Goal: Transaction & Acquisition: Purchase product/service

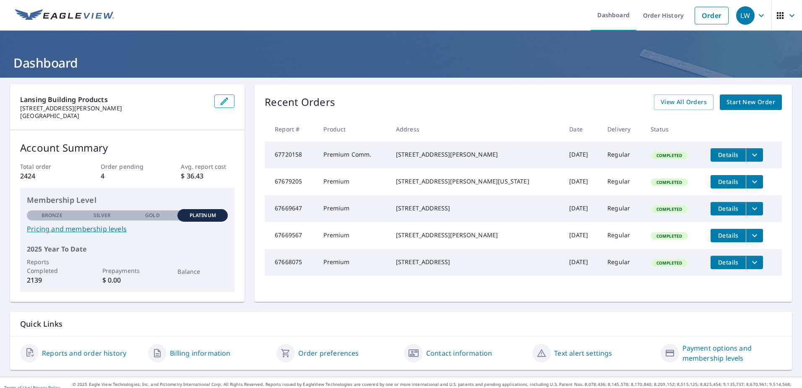
click at [744, 106] on span "Start New Order" at bounding box center [751, 102] width 49 height 10
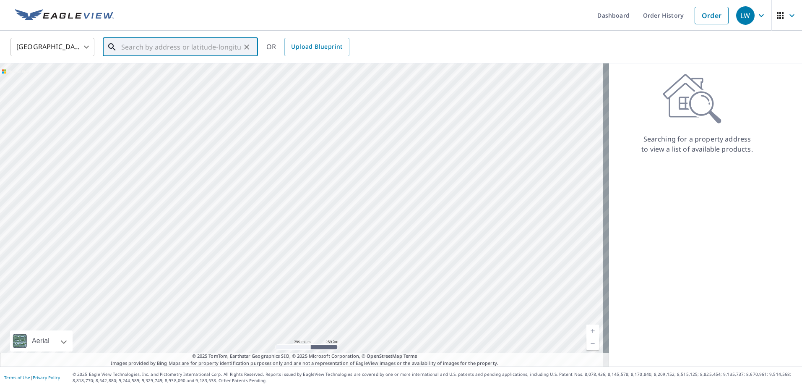
click at [182, 47] on input "text" at bounding box center [181, 46] width 120 height 23
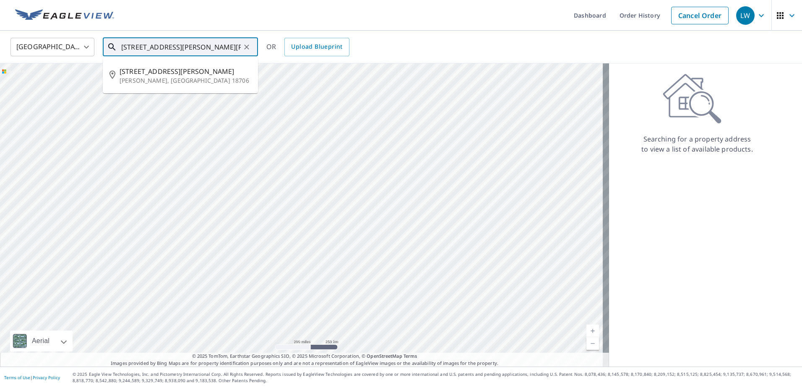
type input "[STREET_ADDRESS][PERSON_NAME][PERSON_NAME]"
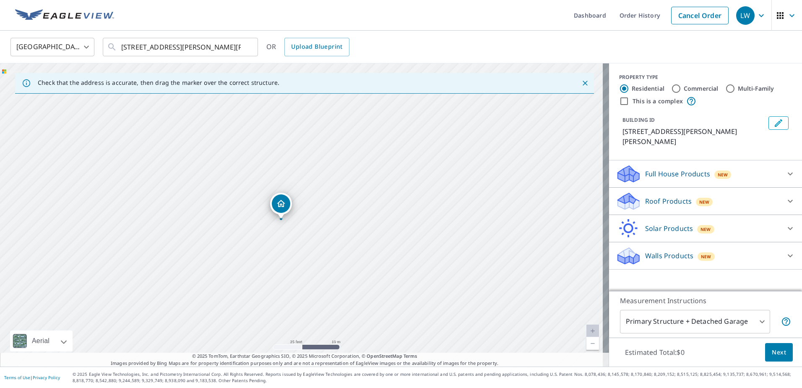
drag, startPoint x: 202, startPoint y: 232, endPoint x: 278, endPoint y: 230, distance: 76.0
click at [253, 233] on div "[STREET_ADDRESS][PERSON_NAME][PERSON_NAME]" at bounding box center [304, 214] width 609 height 303
drag, startPoint x: 279, startPoint y: 207, endPoint x: 277, endPoint y: 215, distance: 7.8
drag, startPoint x: 174, startPoint y: 159, endPoint x: 211, endPoint y: 242, distance: 90.7
click at [211, 242] on div "[STREET_ADDRESS][PERSON_NAME][PERSON_NAME]" at bounding box center [304, 214] width 609 height 303
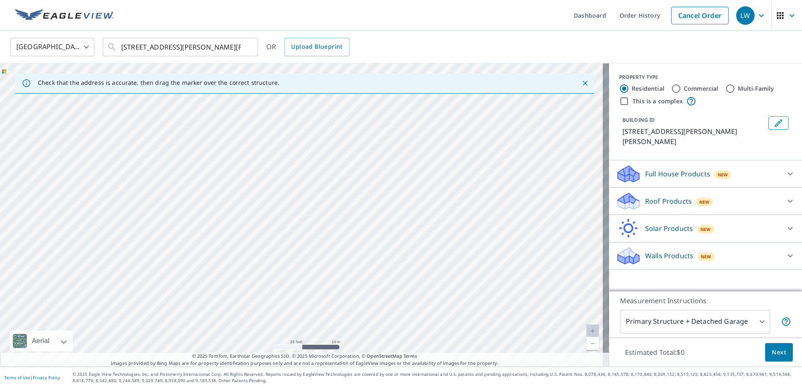
drag, startPoint x: 225, startPoint y: 201, endPoint x: 224, endPoint y: 264, distance: 63.8
click at [224, 264] on div "[STREET_ADDRESS][PERSON_NAME][PERSON_NAME]" at bounding box center [304, 214] width 609 height 303
click at [768, 192] on div "Roof Products New" at bounding box center [698, 201] width 164 height 20
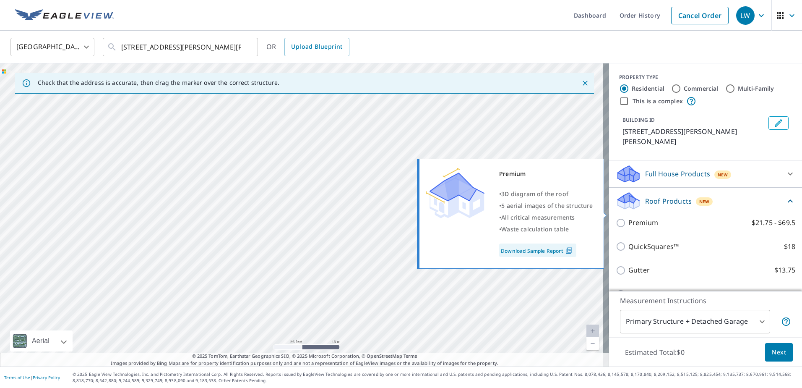
click at [617, 218] on input "Premium $21.75 - $69.5" at bounding box center [622, 223] width 13 height 10
checkbox input "true"
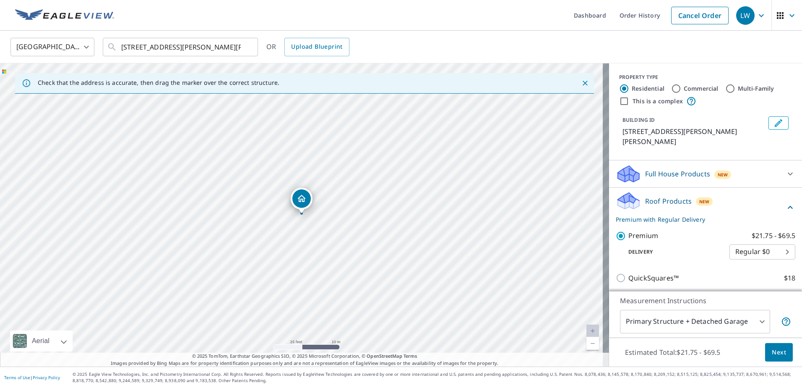
click at [745, 323] on body "LW LW Dashboard Order History Cancel Order LW United States US ​ 17 ross st ash…" at bounding box center [401, 194] width 802 height 388
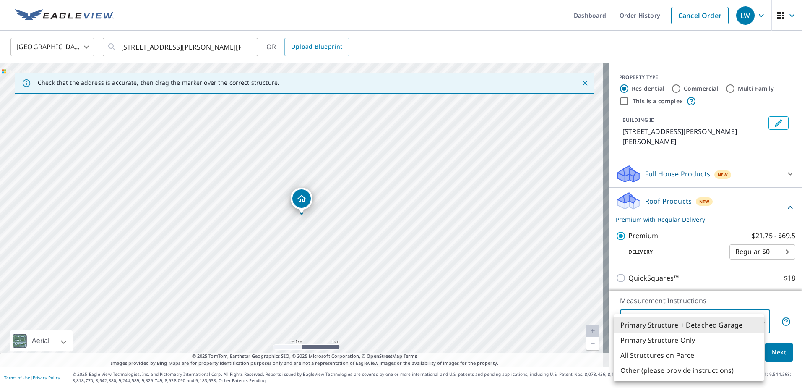
click at [685, 339] on li "Primary Structure Only" at bounding box center [689, 339] width 150 height 15
type input "2"
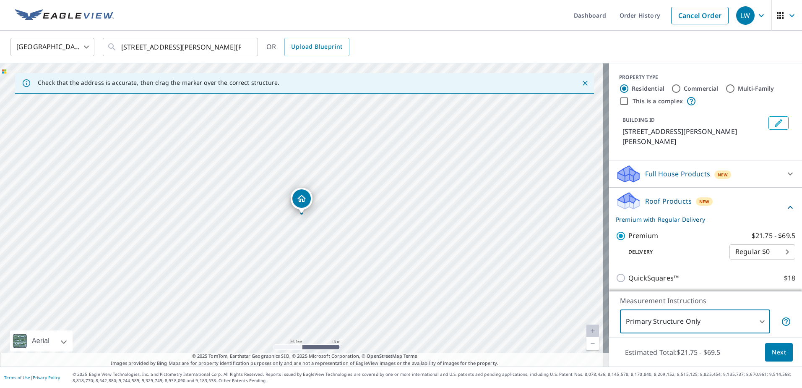
click at [774, 354] on span "Next" at bounding box center [779, 352] width 14 height 10
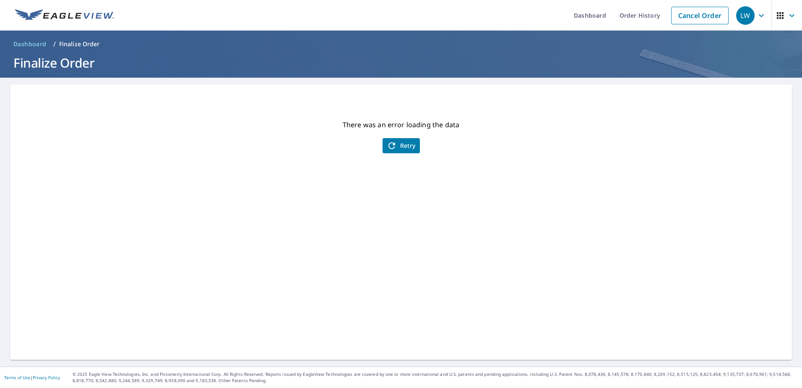
click at [402, 134] on div "There was an error loading the data Retry" at bounding box center [401, 221] width 782 height 275
click at [400, 145] on span "Retry" at bounding box center [401, 146] width 29 height 10
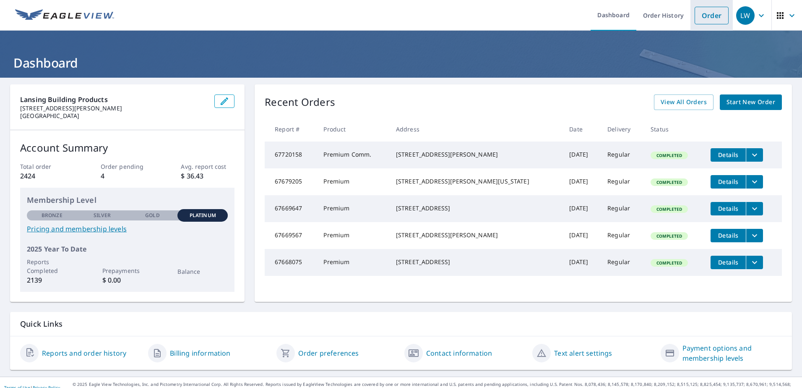
click at [703, 18] on link "Order" at bounding box center [712, 16] width 34 height 18
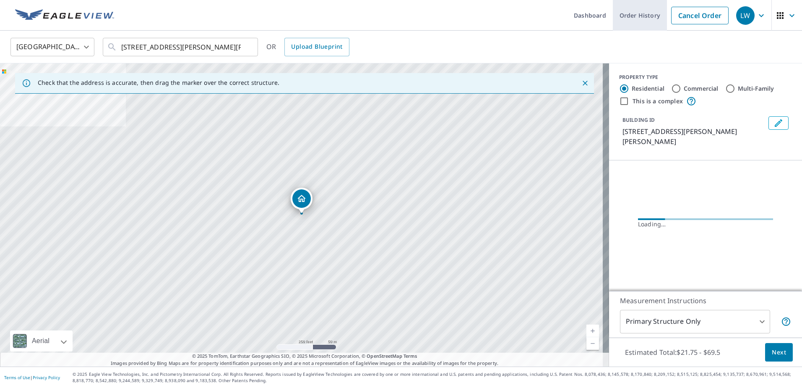
click at [649, 25] on link "Order History" at bounding box center [640, 15] width 54 height 31
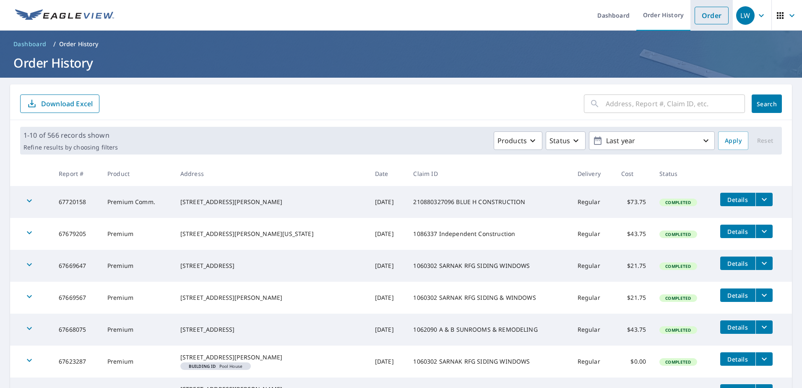
click at [702, 16] on link "Order" at bounding box center [712, 16] width 34 height 18
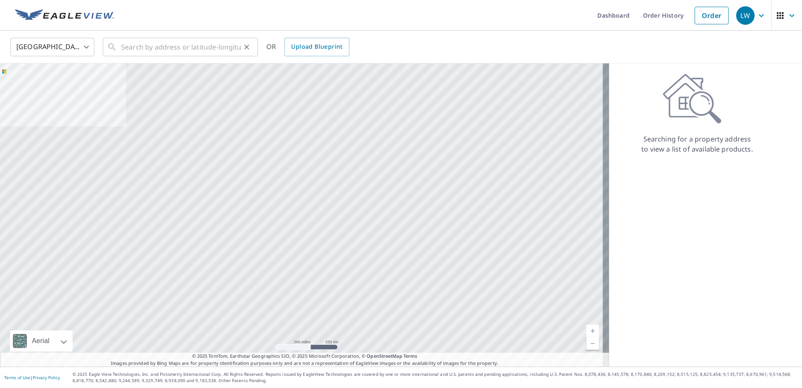
drag, startPoint x: 171, startPoint y: 63, endPoint x: 170, endPoint y: 54, distance: 9.3
click at [171, 58] on div "United States US ​ ​ OR Upload Blueprint Aerial Road A standard road map Aerial…" at bounding box center [401, 199] width 802 height 336
click at [167, 44] on input "text" at bounding box center [181, 46] width 120 height 23
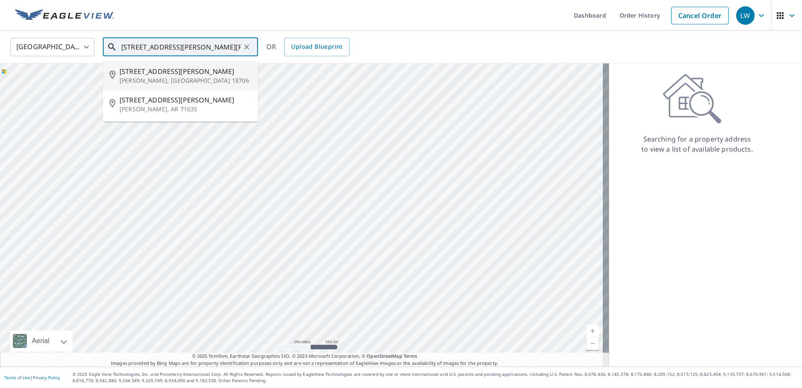
click at [147, 79] on p "[PERSON_NAME], [GEOGRAPHIC_DATA] 18706" at bounding box center [186, 80] width 132 height 8
type input "[STREET_ADDRESS][PERSON_NAME][PERSON_NAME]"
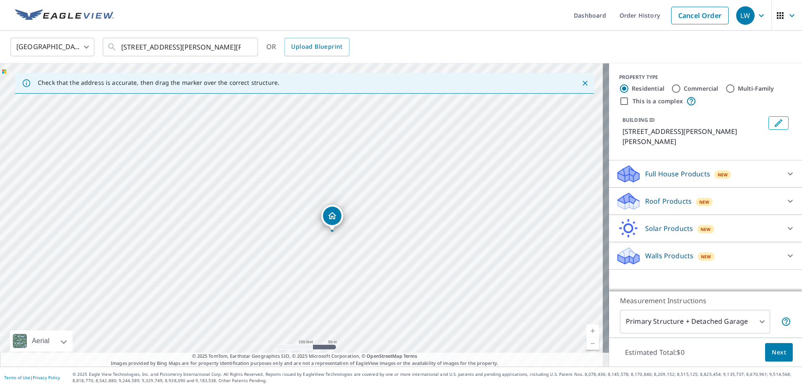
click at [350, 141] on div "[STREET_ADDRESS][PERSON_NAME][PERSON_NAME]" at bounding box center [304, 214] width 609 height 303
click at [373, 251] on div "[STREET_ADDRESS][PERSON_NAME][PERSON_NAME]" at bounding box center [304, 214] width 609 height 303
drag, startPoint x: 383, startPoint y: 234, endPoint x: 368, endPoint y: 212, distance: 26.4
click at [368, 212] on div "[STREET_ADDRESS][PERSON_NAME][PERSON_NAME]" at bounding box center [304, 214] width 609 height 303
click at [786, 196] on icon at bounding box center [790, 201] width 10 height 10
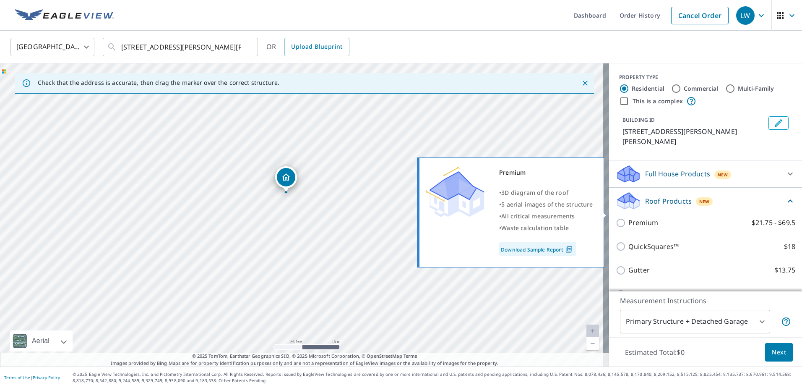
click at [646, 217] on p "Premium" at bounding box center [644, 222] width 30 height 10
click at [629, 218] on input "Premium $21.75 - $69.5" at bounding box center [622, 223] width 13 height 10
checkbox input "true"
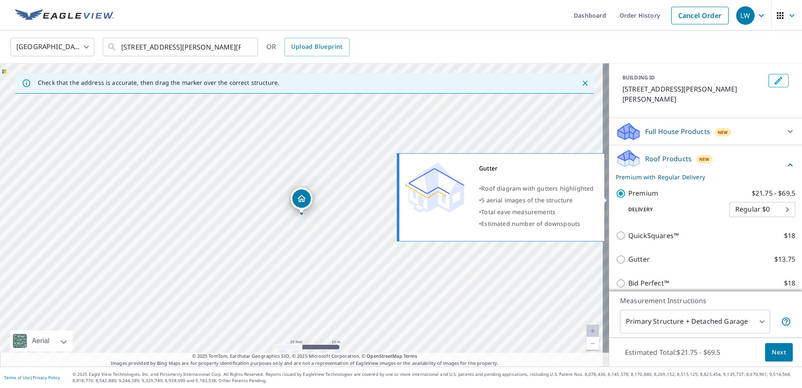
scroll to position [95, 0]
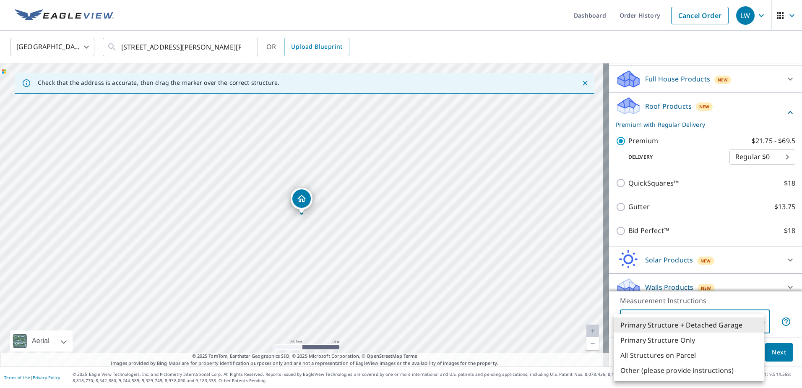
click at [711, 324] on body "LW LW Dashboard Order History Cancel Order LW United States [GEOGRAPHIC_DATA] ​…" at bounding box center [401, 194] width 802 height 388
click at [670, 341] on li "Primary Structure Only" at bounding box center [689, 339] width 150 height 15
type input "2"
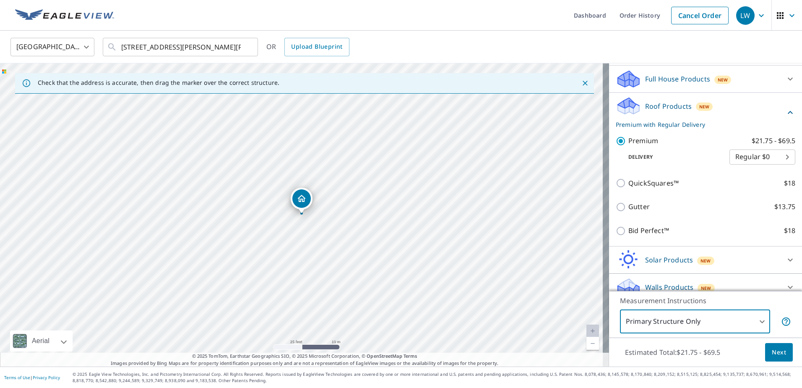
click at [774, 349] on span "Next" at bounding box center [779, 352] width 14 height 10
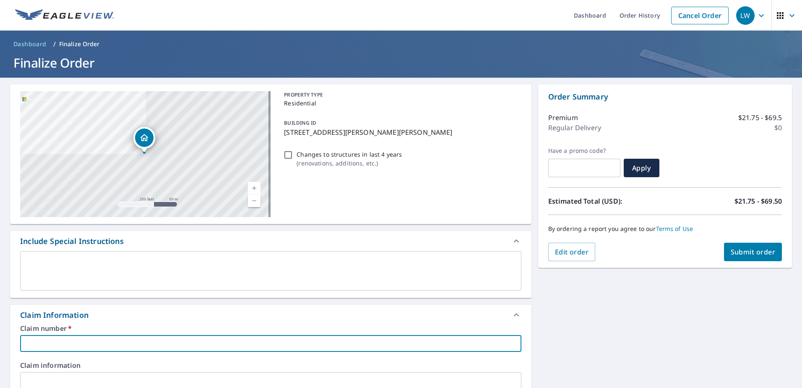
click at [83, 338] on input "text" at bounding box center [270, 343] width 501 height 17
click at [175, 340] on input "text" at bounding box center [270, 343] width 501 height 17
paste input "1011246"
click at [172, 342] on input "1011246" at bounding box center [270, 343] width 501 height 17
click at [157, 342] on input "1011246" at bounding box center [270, 343] width 501 height 17
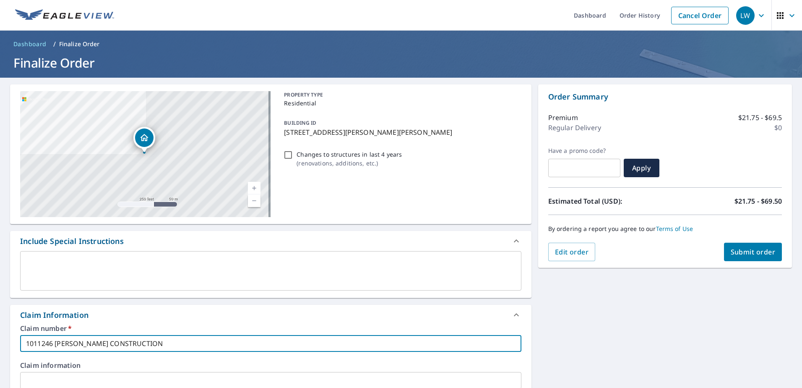
type input "1011246 [PERSON_NAME] CONSTRUCTION"
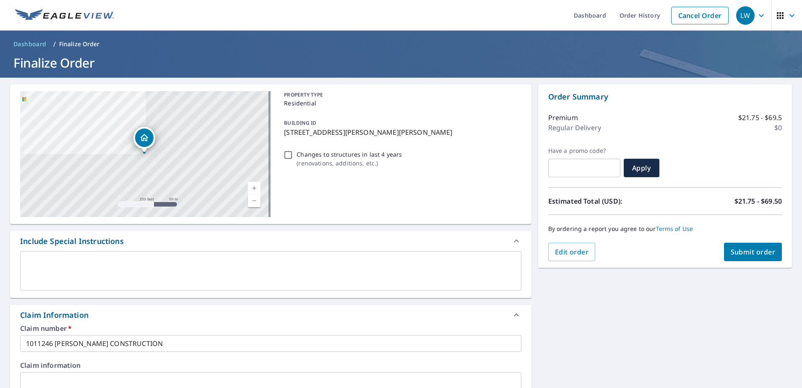
click at [191, 326] on label "Claim number   *" at bounding box center [270, 328] width 501 height 7
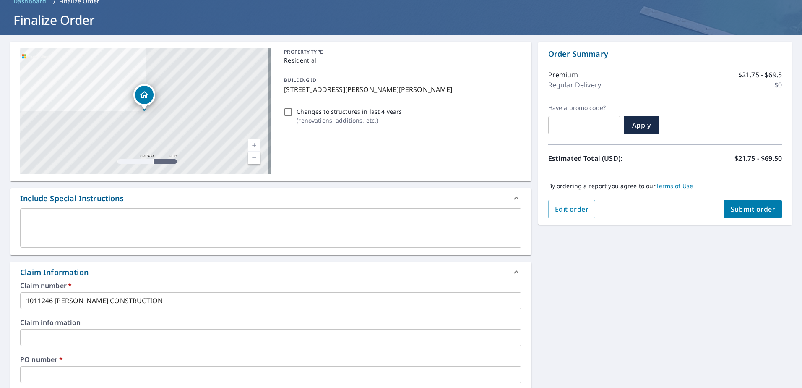
scroll to position [168, 0]
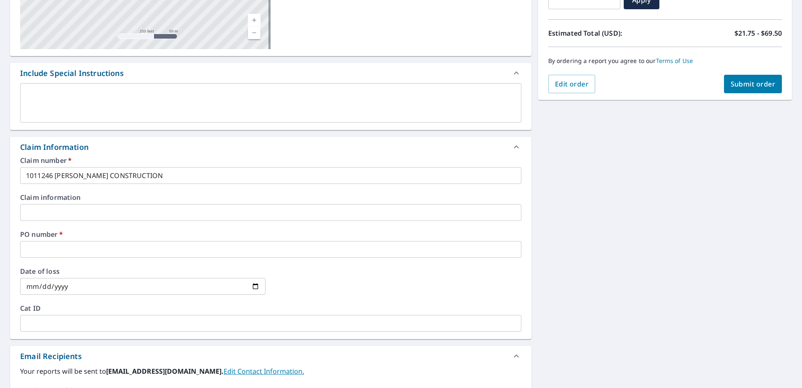
click at [106, 248] on input "text" at bounding box center [270, 249] width 501 height 17
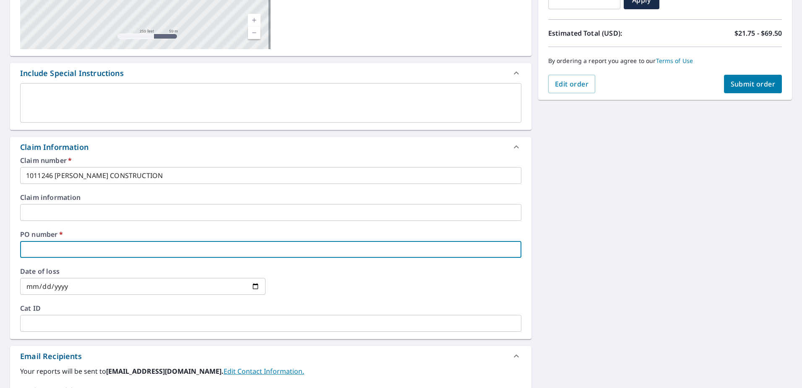
click at [77, 246] on input "text" at bounding box center [270, 249] width 501 height 17
click at [77, 248] on input "text" at bounding box center [270, 249] width 501 height 17
click at [58, 246] on input "text" at bounding box center [270, 249] width 501 height 17
click at [50, 249] on input "text" at bounding box center [270, 249] width 501 height 17
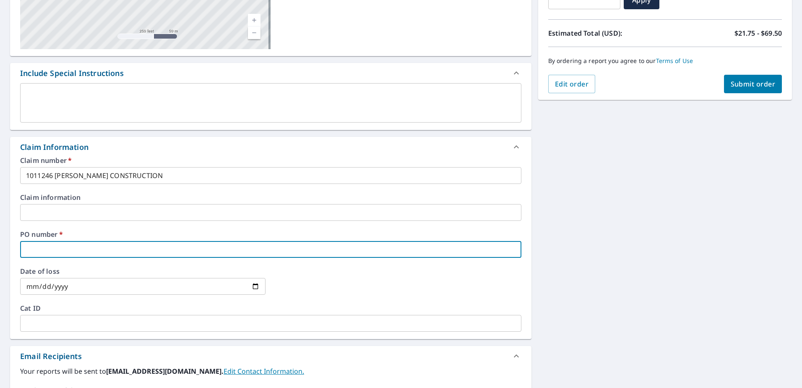
click at [50, 249] on input "text" at bounding box center [270, 249] width 501 height 17
type input "[PERSON_NAME]"
click at [413, 238] on div "PO number   * [PERSON_NAME] ​" at bounding box center [270, 244] width 501 height 27
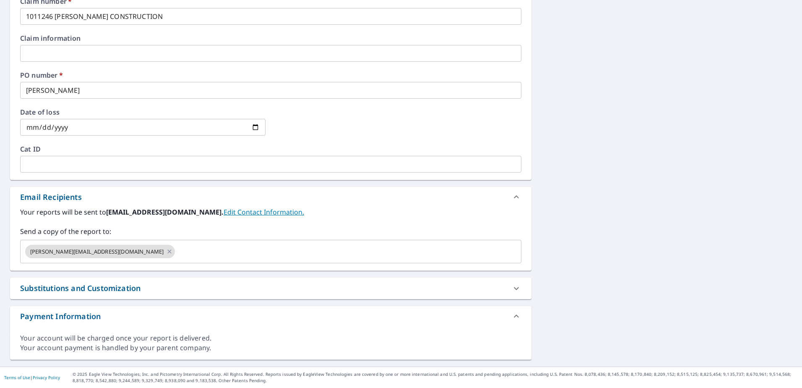
scroll to position [0, 0]
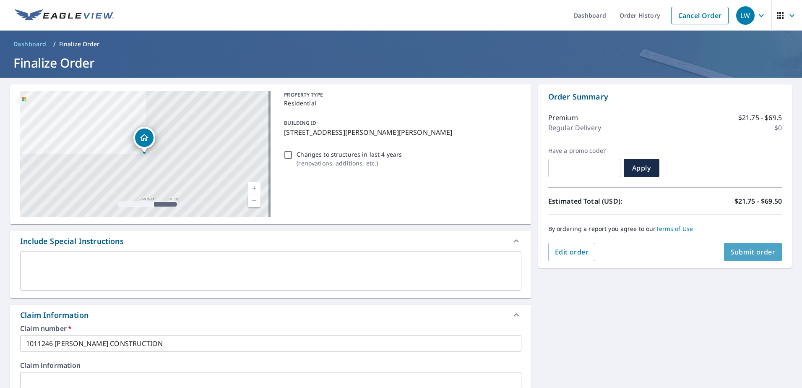
click at [751, 251] on span "Submit order" at bounding box center [753, 251] width 45 height 9
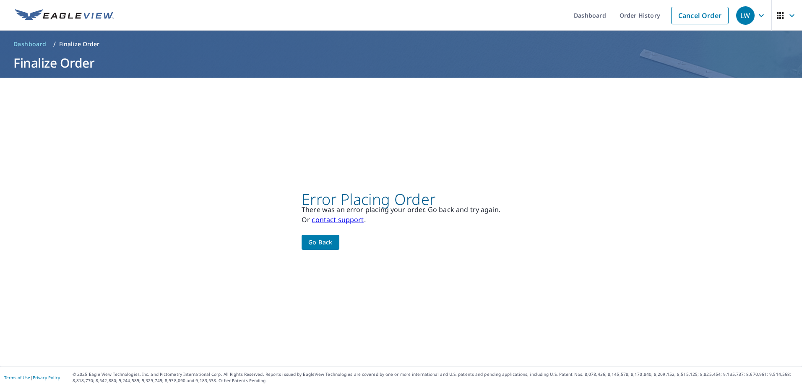
click at [317, 243] on span "Go back" at bounding box center [320, 242] width 24 height 10
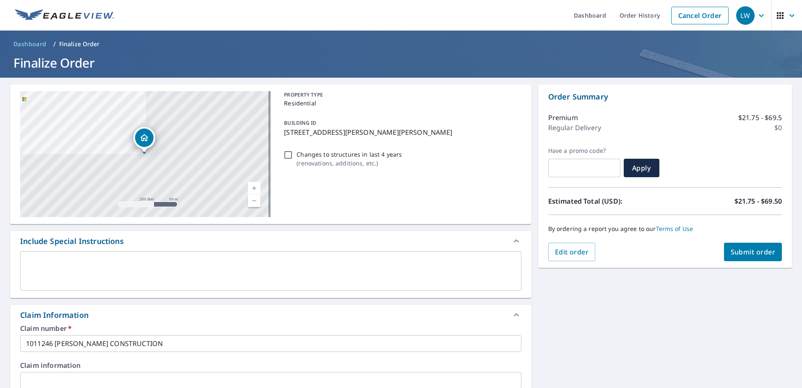
click at [743, 256] on span "Submit order" at bounding box center [753, 251] width 45 height 9
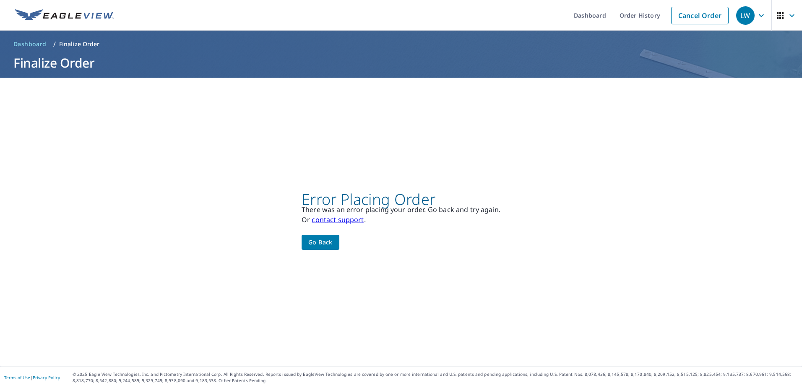
click at [331, 221] on link "contact support" at bounding box center [338, 219] width 52 height 9
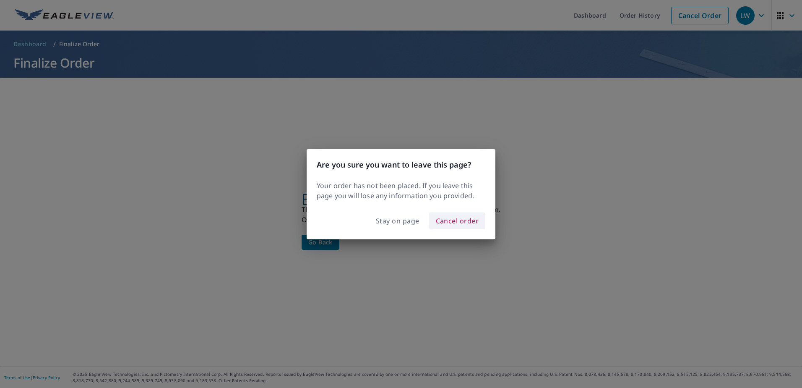
click at [466, 219] on span "Cancel order" at bounding box center [457, 221] width 43 height 12
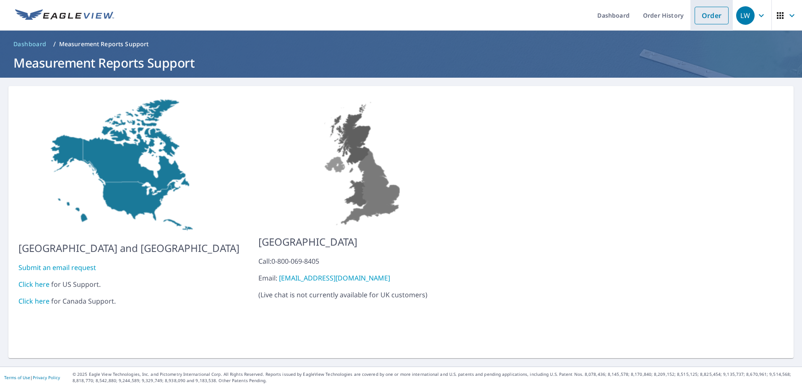
click at [707, 15] on link "Order" at bounding box center [712, 16] width 34 height 18
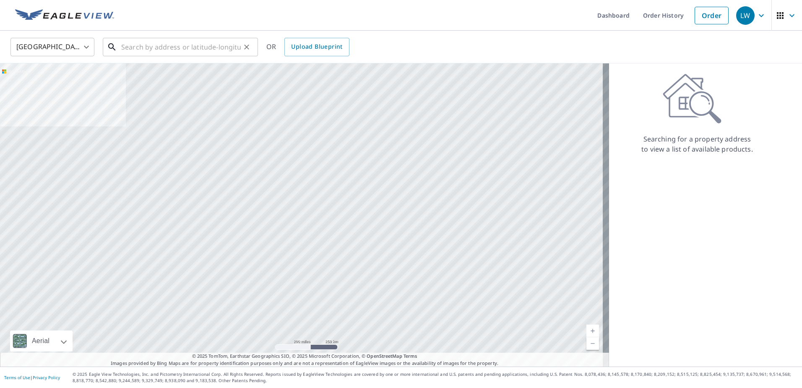
click at [198, 45] on input "text" at bounding box center [181, 46] width 120 height 23
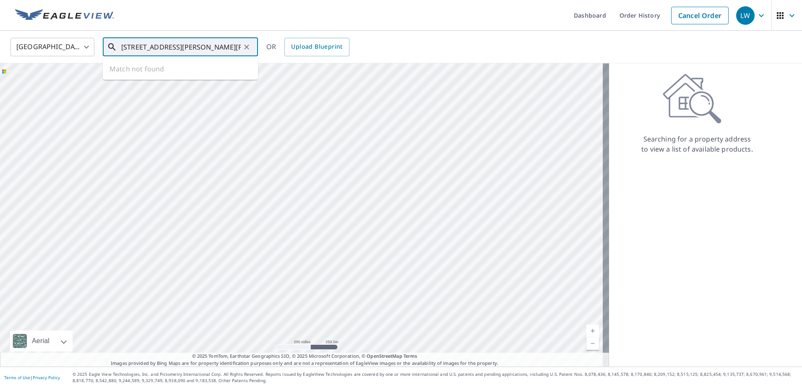
type input "[STREET_ADDRESS][PERSON_NAME][PERSON_NAME]"
